Goal: Task Accomplishment & Management: Complete application form

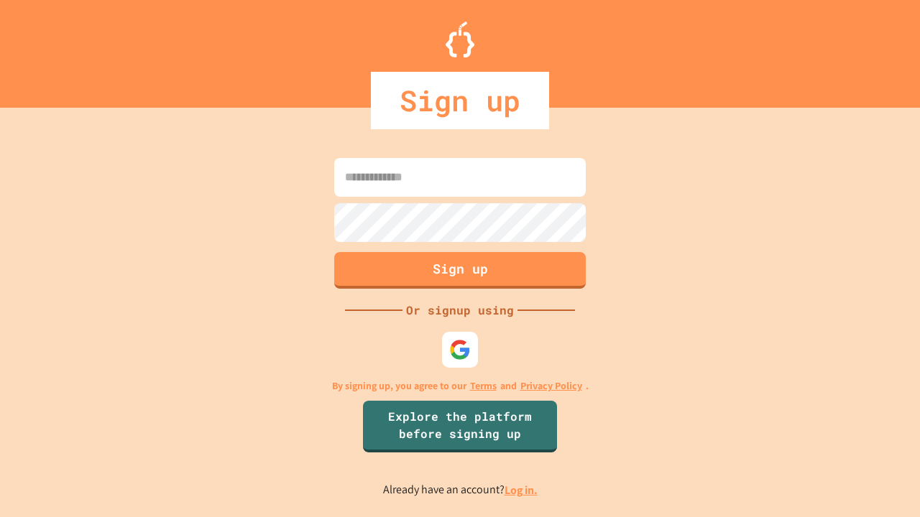
click at [522, 490] on link "Log in." at bounding box center [520, 490] width 33 height 15
